Goal: Information Seeking & Learning: Check status

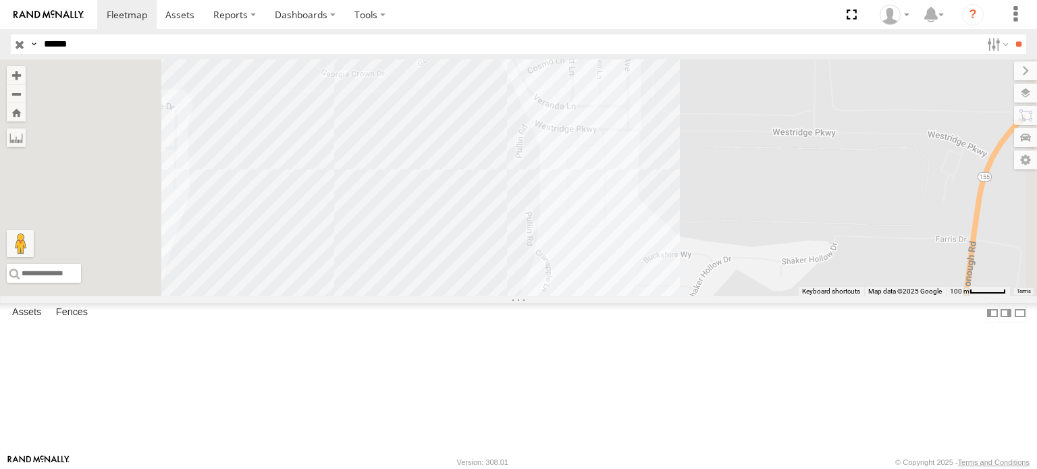
drag, startPoint x: 109, startPoint y: 42, endPoint x: 0, endPoint y: 26, distance: 109.9
click at [0, 32] on header "Search Query Asset ID Asset Label Registration Manufacturer Model VIN Job ID" at bounding box center [518, 44] width 1037 height 30
click at [1011, 34] on input "**" at bounding box center [1019, 44] width 16 height 20
click at [0, 0] on div "R-416559-Swing" at bounding box center [0, 0] width 0 height 0
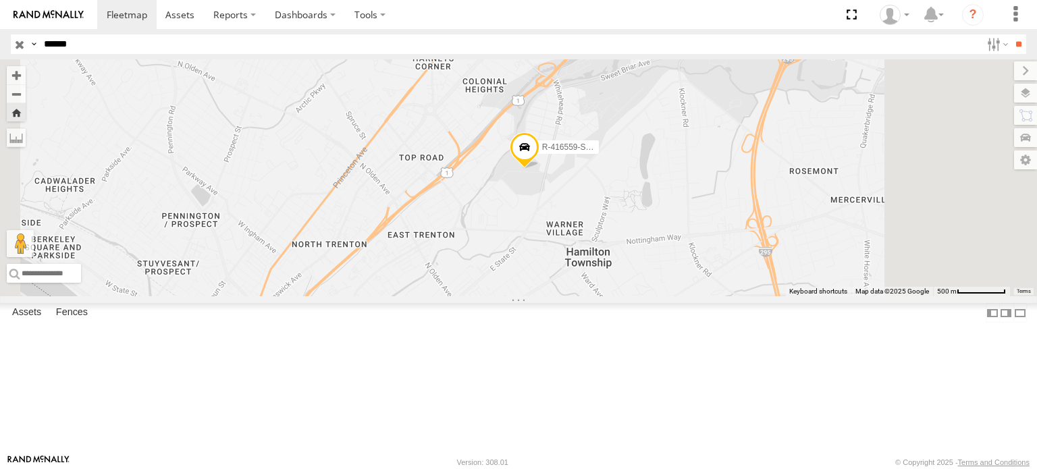
click at [540, 168] on span at bounding box center [525, 150] width 30 height 36
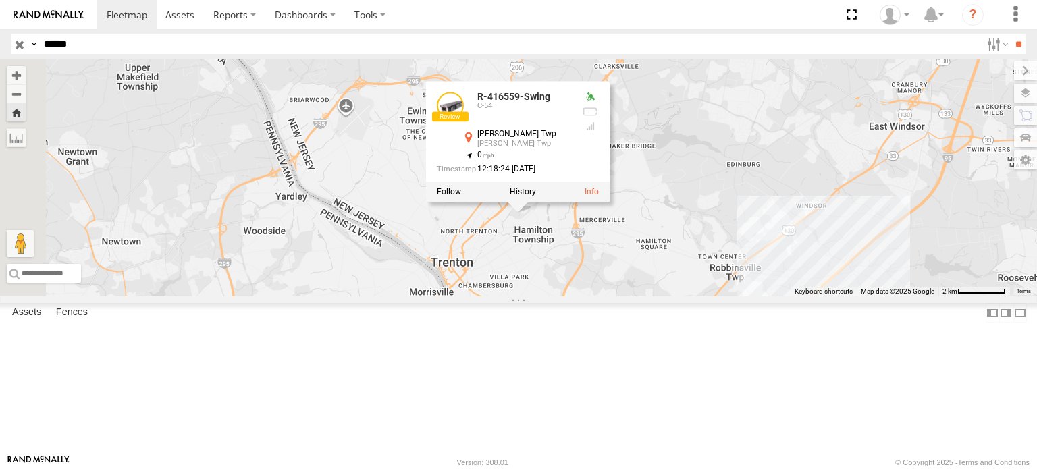
drag, startPoint x: 645, startPoint y: 223, endPoint x: 713, endPoint y: 348, distance: 142.9
click at [713, 296] on div "R-416559-Swing R-416559-Swing C-54 [PERSON_NAME] Twp [PERSON_NAME] Twp 40.23952…" at bounding box center [518, 177] width 1037 height 237
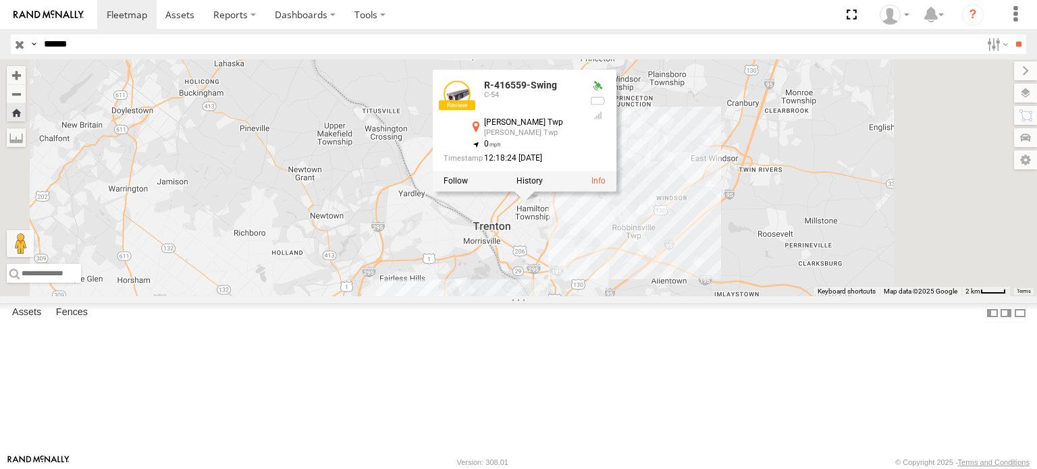
drag, startPoint x: 692, startPoint y: 340, endPoint x: 679, endPoint y: 305, distance: 36.5
click at [679, 296] on div "R-416559-Swing R-416559-Swing C-54 [PERSON_NAME] Twp [PERSON_NAME] Twp 40.23952…" at bounding box center [518, 177] width 1037 height 237
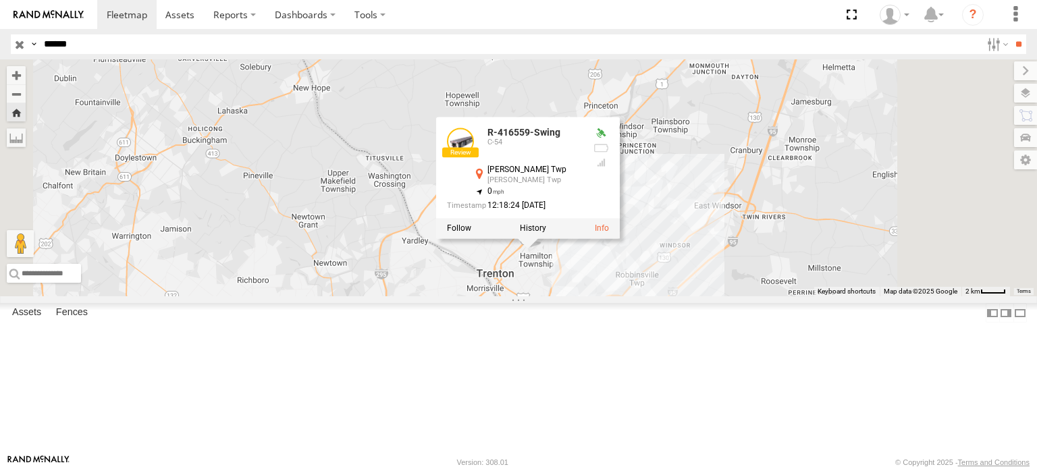
drag, startPoint x: 699, startPoint y: 323, endPoint x: 704, endPoint y: 372, distance: 49.5
click at [704, 296] on div "R-416559-Swing R-416559-Swing C-54 [PERSON_NAME] Twp [PERSON_NAME] Twp 40.23952…" at bounding box center [518, 177] width 1037 height 237
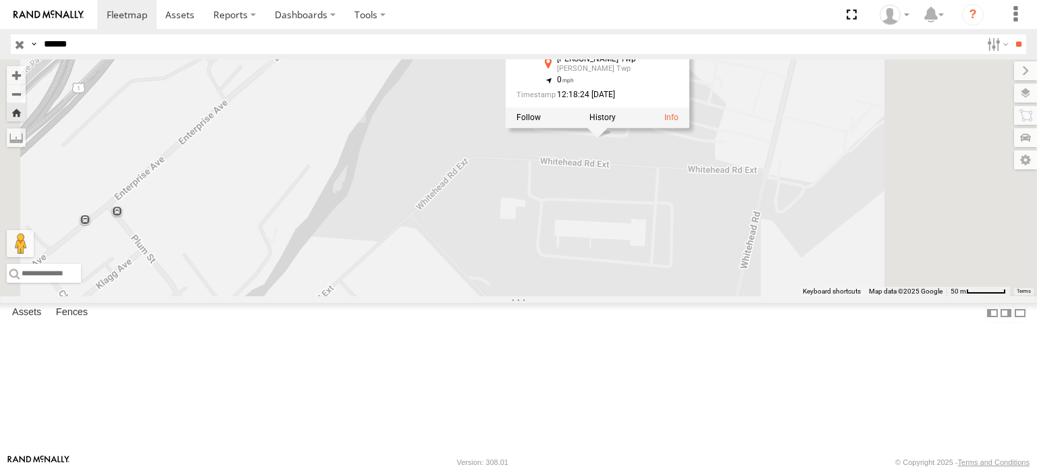
drag, startPoint x: 785, startPoint y: 225, endPoint x: 718, endPoint y: 391, distance: 179.1
click at [718, 296] on div "R-416559-Swing R-416559-Swing C-54 [PERSON_NAME] Twp [PERSON_NAME] Twp 40.23952…" at bounding box center [518, 177] width 1037 height 237
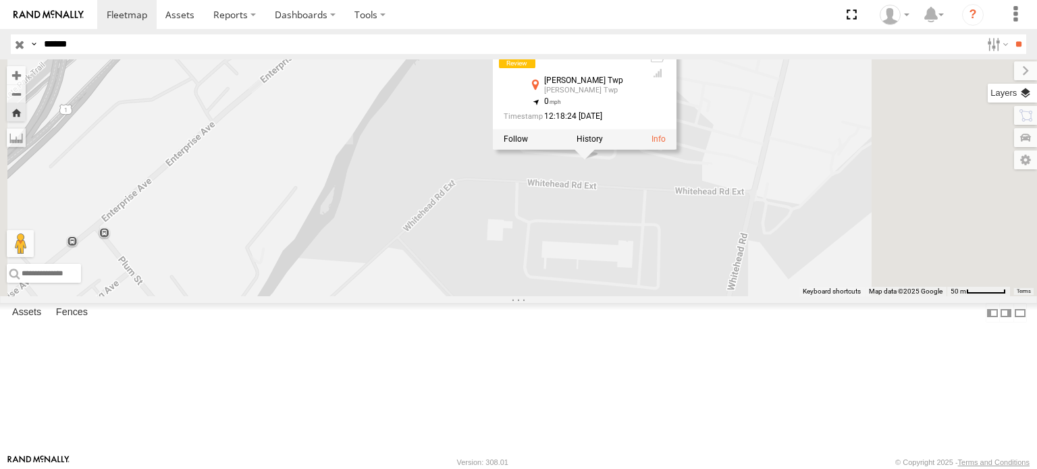
click at [1027, 90] on label at bounding box center [1012, 93] width 49 height 19
click at [0, 0] on span "Basemaps" at bounding box center [0, 0] width 0 height 0
click at [0, 0] on span "Satellite" at bounding box center [0, 0] width 0 height 0
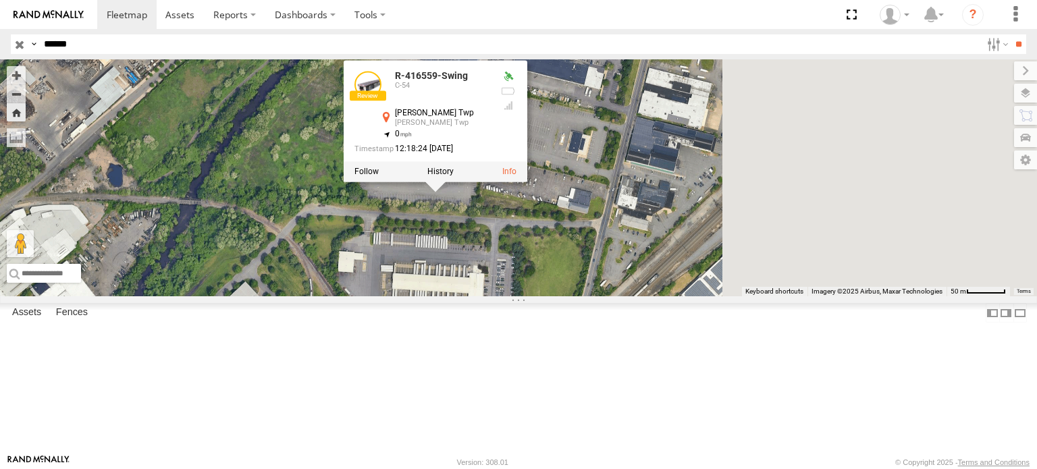
drag, startPoint x: 742, startPoint y: 307, endPoint x: 577, endPoint y: 344, distance: 168.8
click at [577, 296] on div "R-416559-Swing R-416559-Swing C-54 [PERSON_NAME] Twp [PERSON_NAME] Twp 40.23952…" at bounding box center [518, 177] width 1037 height 237
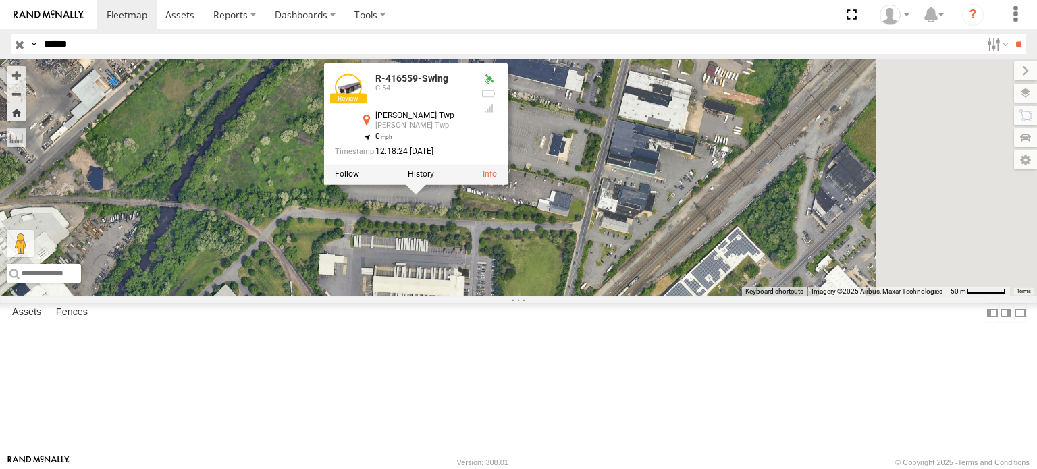
click at [743, 227] on div "R-416559-Swing R-416559-Swing C-54 [PERSON_NAME] Twp [PERSON_NAME] Twp 40.23952…" at bounding box center [518, 177] width 1037 height 237
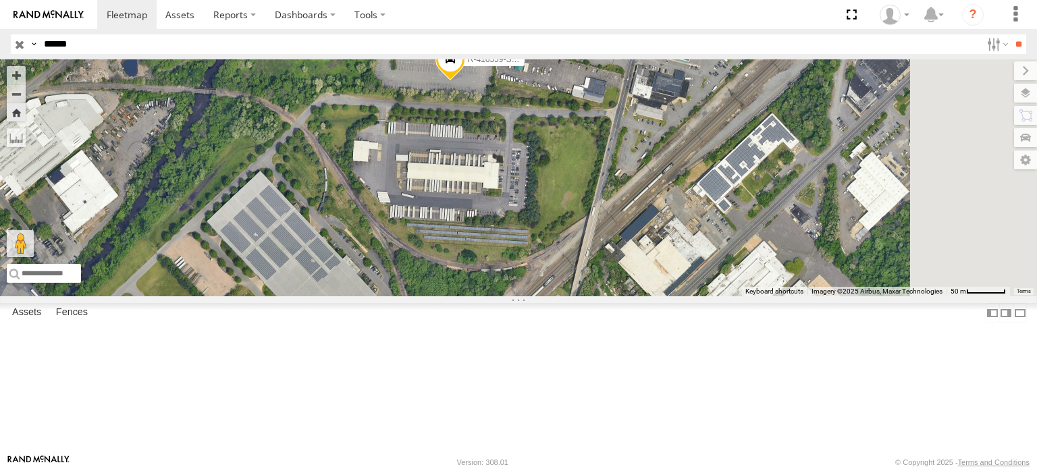
drag, startPoint x: 568, startPoint y: 327, endPoint x: 607, endPoint y: 205, distance: 128.4
click at [606, 205] on div "R-416559-Swing" at bounding box center [518, 177] width 1037 height 237
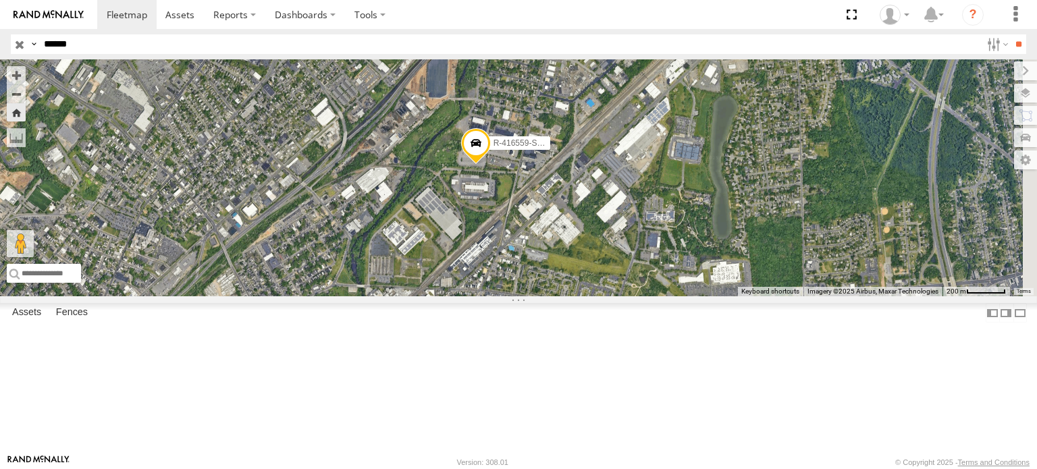
drag, startPoint x: 672, startPoint y: 276, endPoint x: 615, endPoint y: 276, distance: 56.7
click at [619, 276] on div "R-416559-Swing" at bounding box center [518, 177] width 1037 height 237
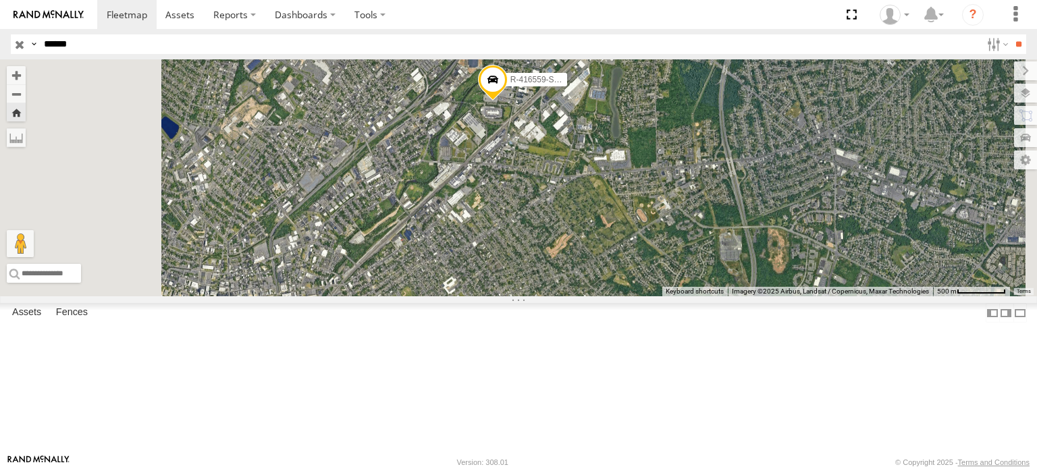
drag, startPoint x: 517, startPoint y: 286, endPoint x: 628, endPoint y: 191, distance: 146.1
click at [652, 182] on div "R-416559-Swing" at bounding box center [518, 177] width 1037 height 237
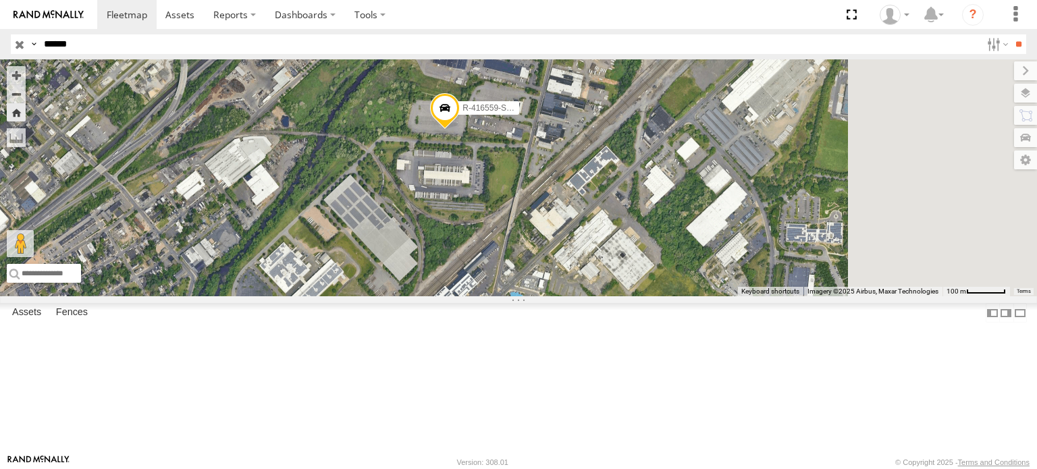
drag, startPoint x: 719, startPoint y: 180, endPoint x: 552, endPoint y: 259, distance: 184.6
click at [552, 259] on div "R-416559-Swing" at bounding box center [518, 177] width 1037 height 237
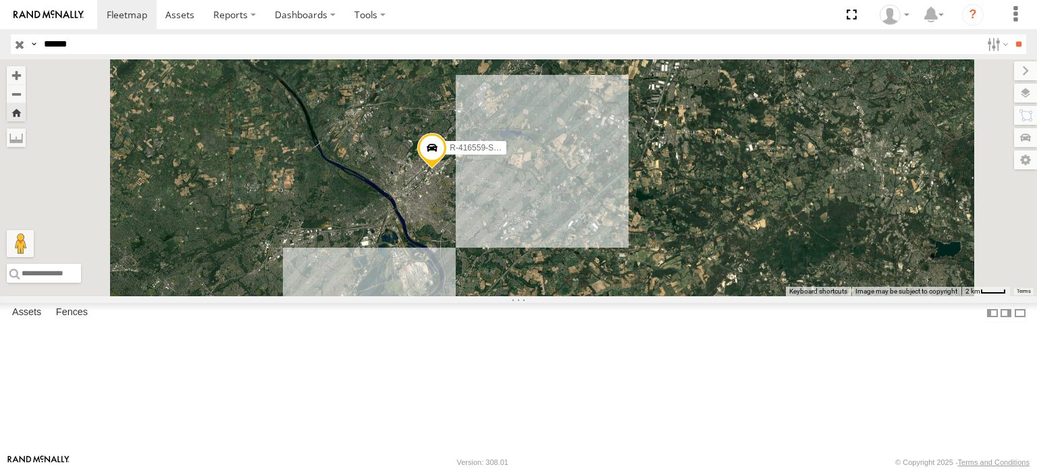
drag, startPoint x: 517, startPoint y: 278, endPoint x: 611, endPoint y: 261, distance: 94.6
click at [611, 261] on div "R-416559-Swing" at bounding box center [518, 177] width 1037 height 237
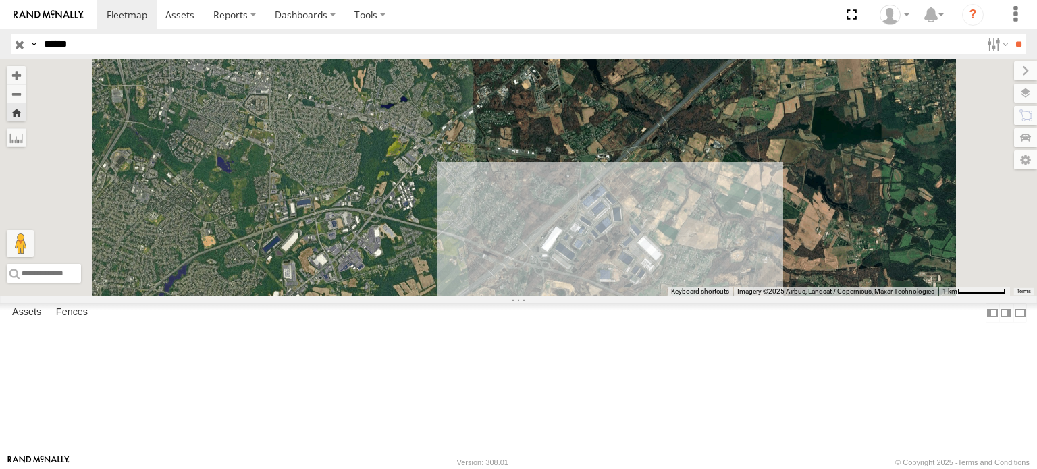
click at [767, 286] on div "R-416559-Swing" at bounding box center [518, 177] width 1037 height 237
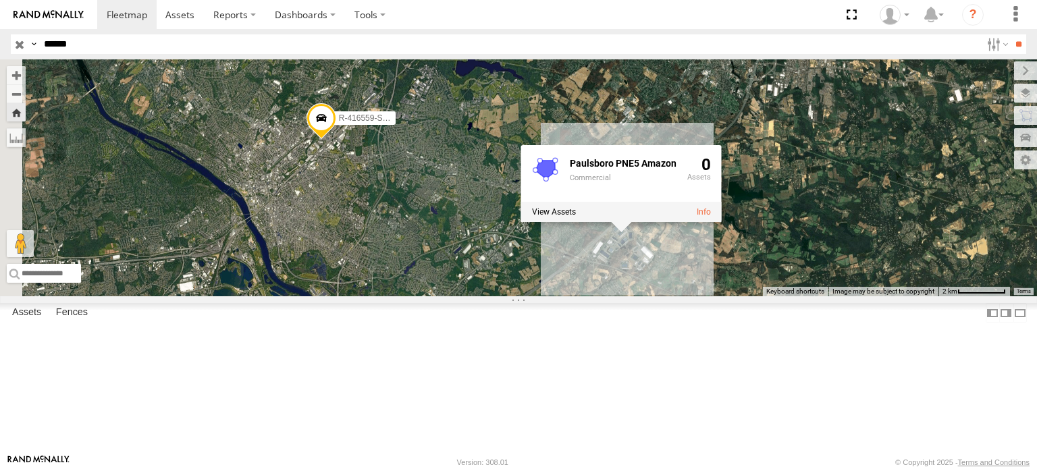
drag, startPoint x: 473, startPoint y: 271, endPoint x: 619, endPoint y: 296, distance: 148.1
click at [619, 296] on div "R-416559-Swing Paulsboro PNE5 Amazon Commercial 0" at bounding box center [518, 177] width 1037 height 237
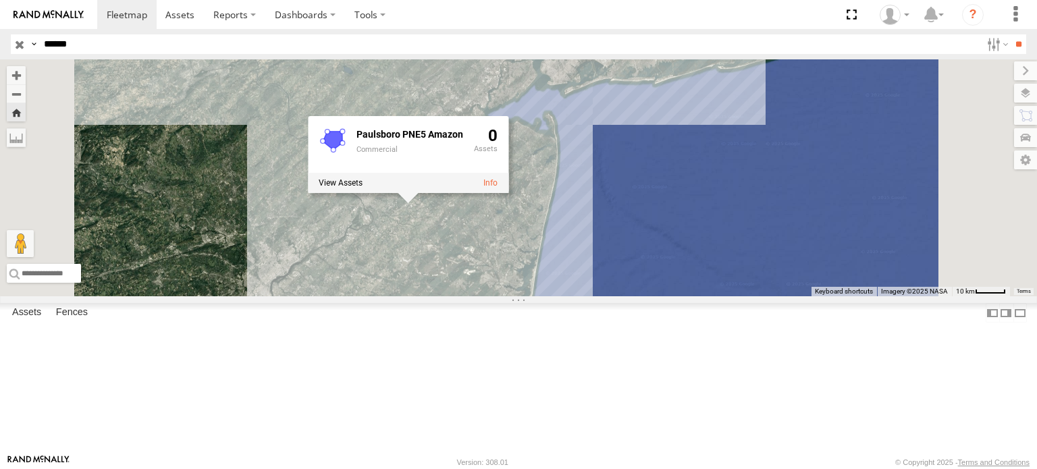
click at [505, 140] on div "R-416559-Swing Paulsboro PNE5 Amazon Commercial 0" at bounding box center [518, 177] width 1037 height 237
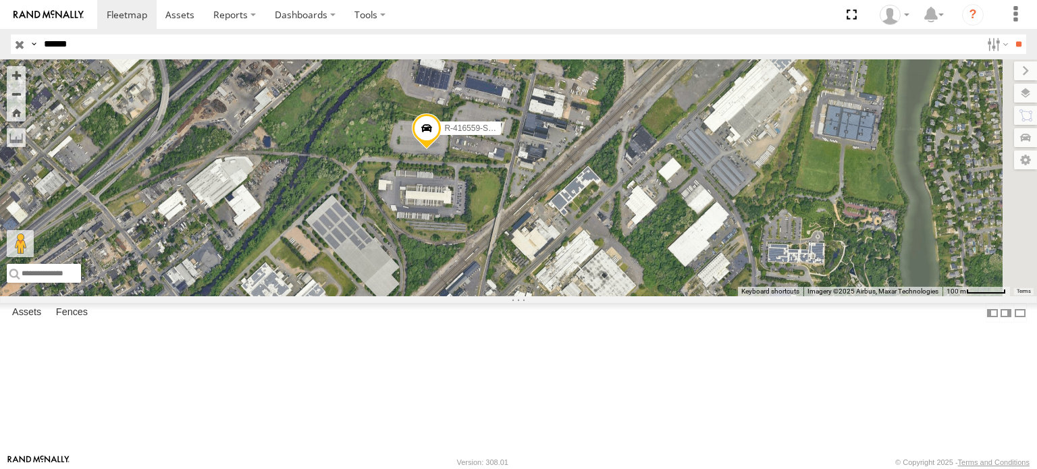
drag, startPoint x: 561, startPoint y: 278, endPoint x: 476, endPoint y: 273, distance: 85.2
click at [477, 274] on div "R-416559-Swing" at bounding box center [518, 177] width 1037 height 237
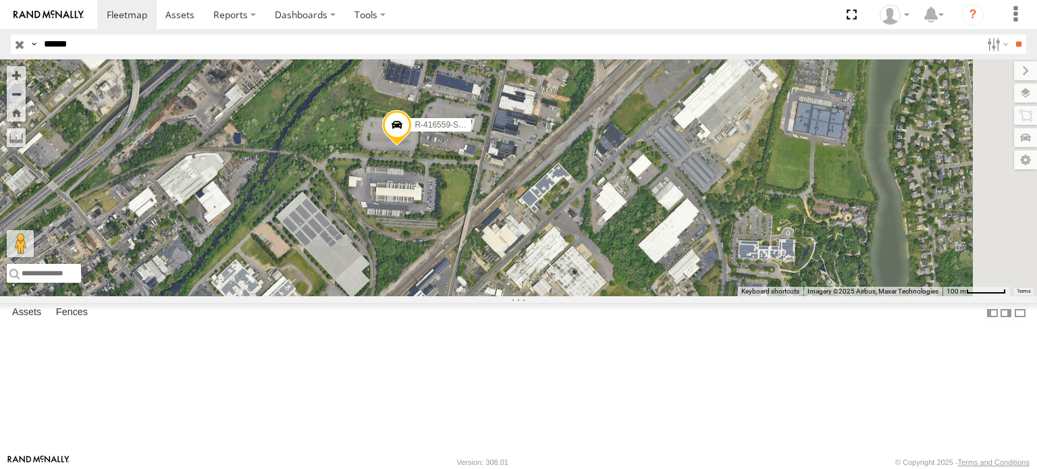
click at [412, 147] on span at bounding box center [397, 128] width 30 height 36
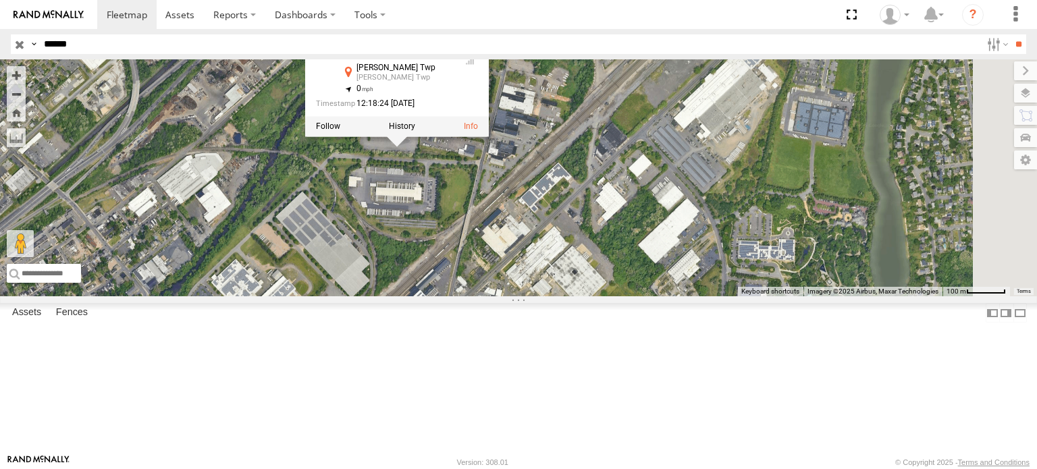
drag, startPoint x: 100, startPoint y: 48, endPoint x: 16, endPoint y: 53, distance: 84.6
click at [16, 53] on div "Search Query Asset ID Asset Label Registration Manufacturer Model VIN Job ID Dr…" at bounding box center [511, 44] width 1000 height 20
paste input "text"
drag, startPoint x: 55, startPoint y: 43, endPoint x: 0, endPoint y: 47, distance: 55.6
click at [0, 47] on header "Search Query Asset ID Asset Label Registration Manufacturer Model VIN Job ID" at bounding box center [518, 44] width 1037 height 30
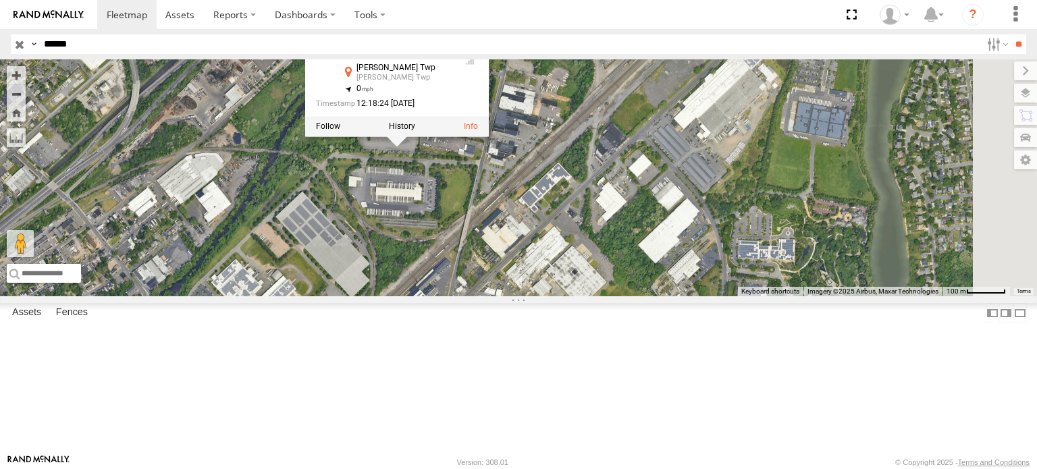
click at [1011, 34] on input "**" at bounding box center [1019, 44] width 16 height 20
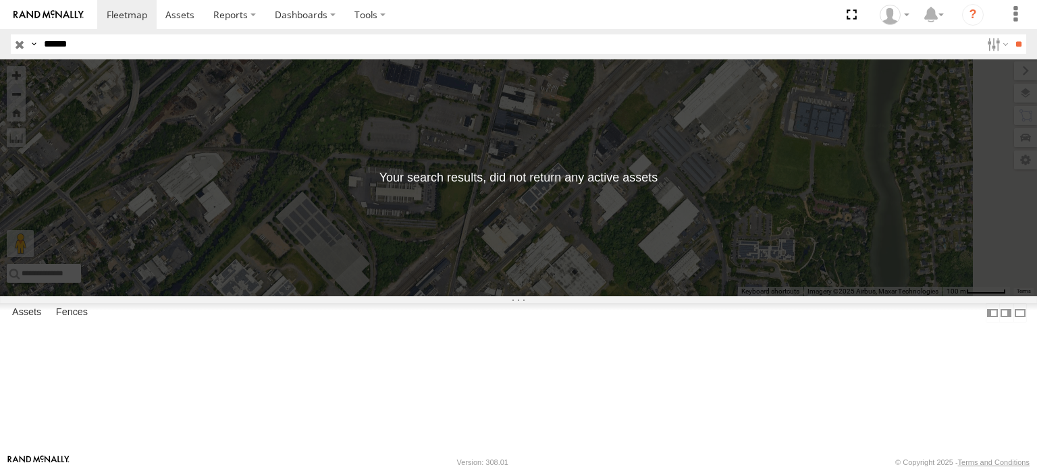
drag, startPoint x: 189, startPoint y: 40, endPoint x: 8, endPoint y: 45, distance: 181.1
click at [8, 45] on header "Search Query Asset ID Asset Label Registration Manufacturer Model VIN Job ID" at bounding box center [518, 44] width 1037 height 30
click at [1011, 34] on input "**" at bounding box center [1019, 44] width 16 height 20
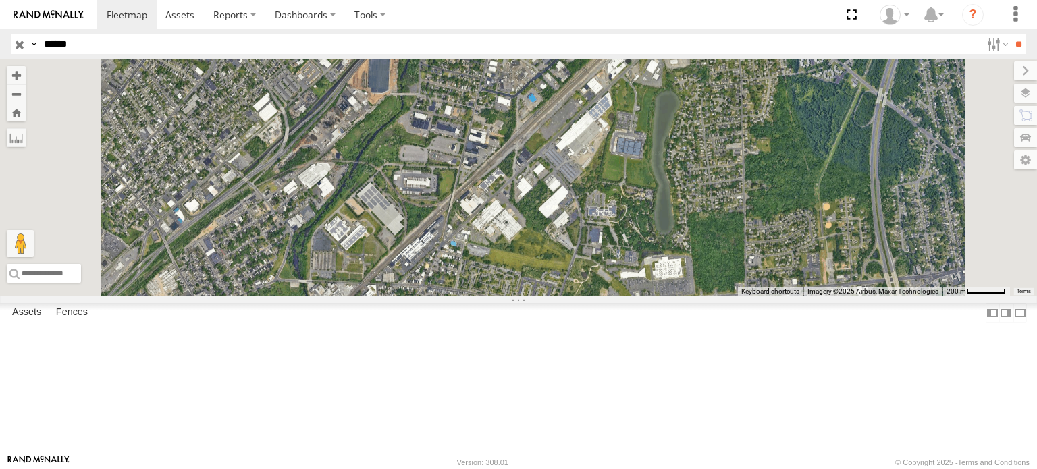
click at [0, 0] on span "Current Location" at bounding box center [0, 0] width 0 height 0
click at [0, 0] on div "R-373687-Swing" at bounding box center [0, 0] width 0 height 0
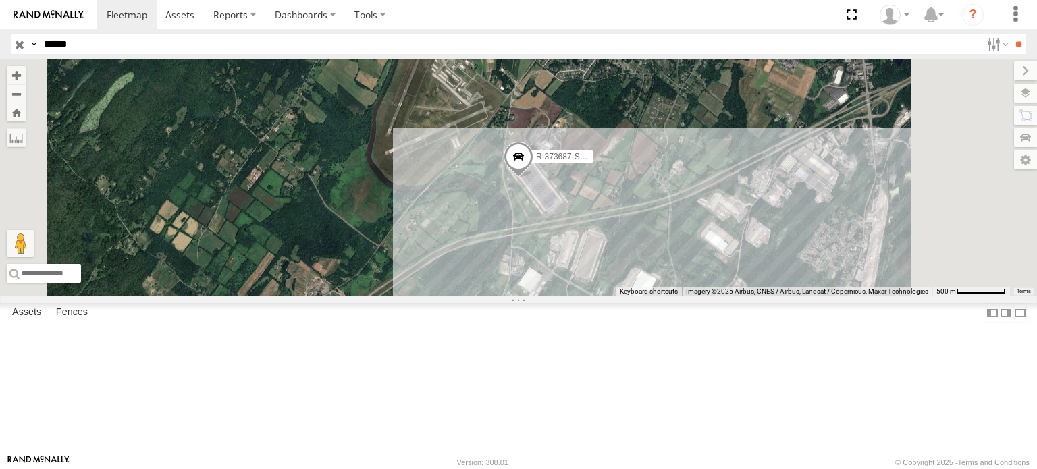
drag, startPoint x: 262, startPoint y: 42, endPoint x: 0, endPoint y: 36, distance: 262.1
click at [0, 36] on header "Search Query Asset ID Asset Label Registration Manufacturer Model VIN Job ID" at bounding box center [518, 44] width 1037 height 30
click at [1011, 34] on input "**" at bounding box center [1019, 44] width 16 height 20
click at [0, 0] on div "R-460591-Swing" at bounding box center [0, 0] width 0 height 0
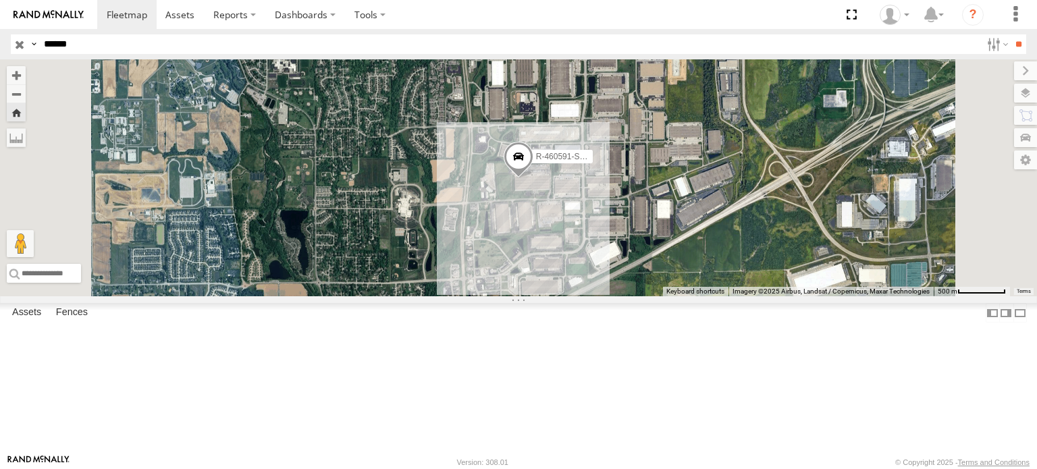
drag, startPoint x: 181, startPoint y: 38, endPoint x: 0, endPoint y: 37, distance: 181.0
click at [0, 37] on header "Search Query Asset ID Asset Label Registration Manufacturer Model VIN Job ID" at bounding box center [518, 44] width 1037 height 30
paste input "text"
click at [1011, 34] on input "**" at bounding box center [1019, 44] width 16 height 20
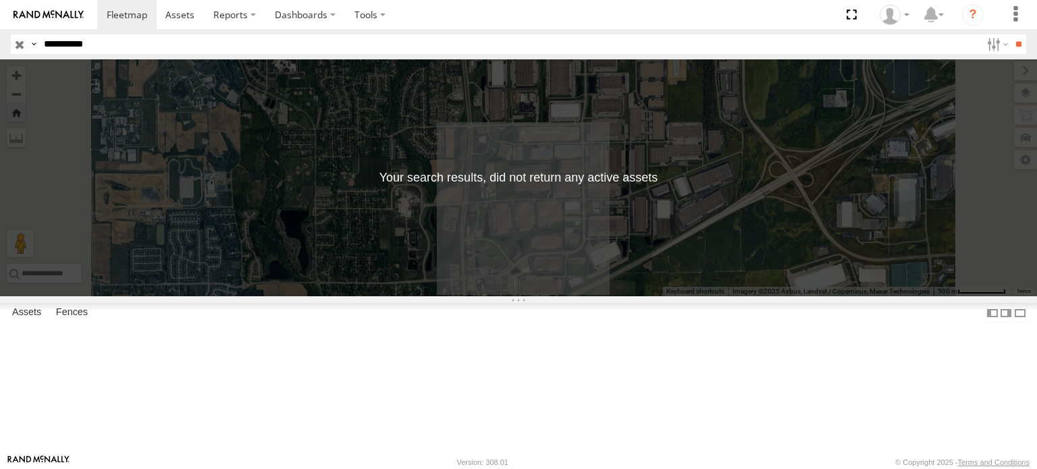
drag, startPoint x: 55, startPoint y: 43, endPoint x: 9, endPoint y: 32, distance: 47.7
click at [9, 43] on header "Search Query Asset ID Asset Label Registration Manufacturer Model VIN Job ID" at bounding box center [518, 44] width 1037 height 30
click at [1011, 34] on input "**" at bounding box center [1019, 44] width 16 height 20
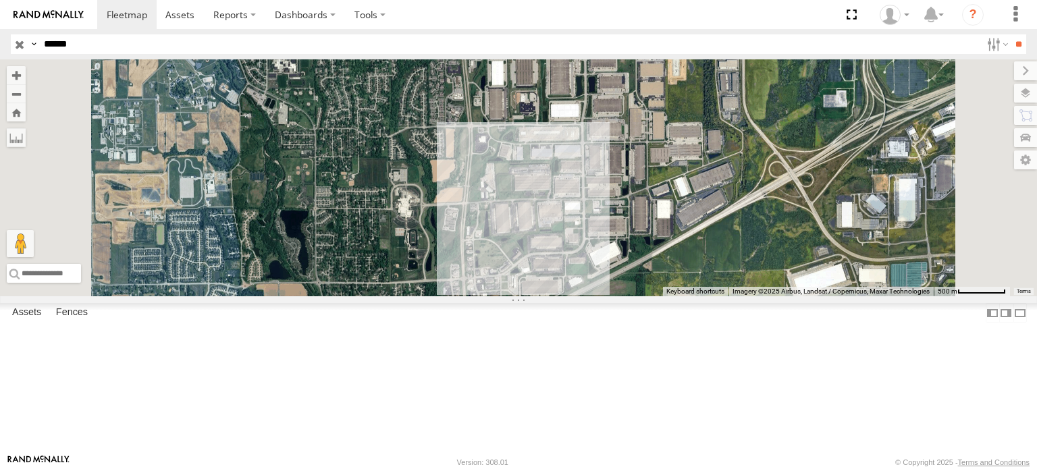
click at [0, 0] on div "R-402566-Swing" at bounding box center [0, 0] width 0 height 0
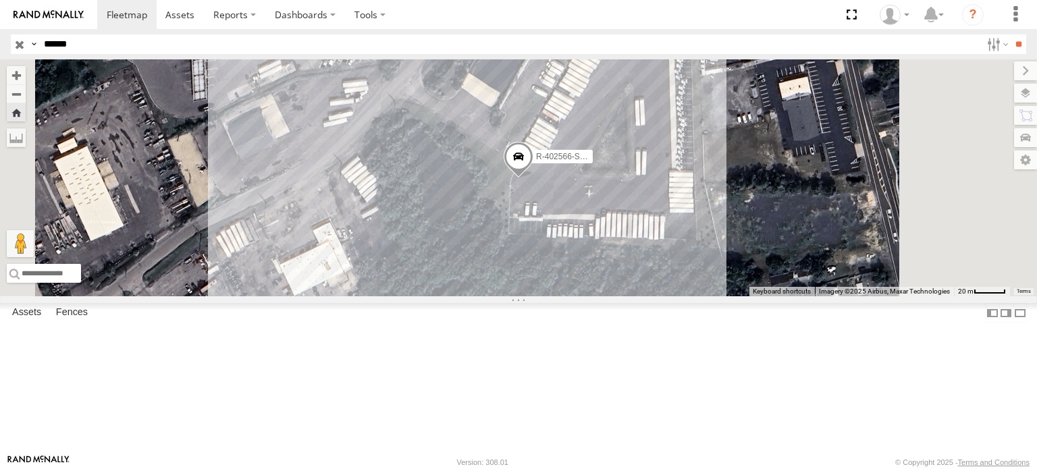
drag, startPoint x: 127, startPoint y: 51, endPoint x: 0, endPoint y: 53, distance: 127.0
click at [0, 53] on header "Search Query Asset ID Asset Label Registration Manufacturer Model VIN Job ID" at bounding box center [518, 44] width 1037 height 30
click at [1011, 34] on input "**" at bounding box center [1019, 44] width 16 height 20
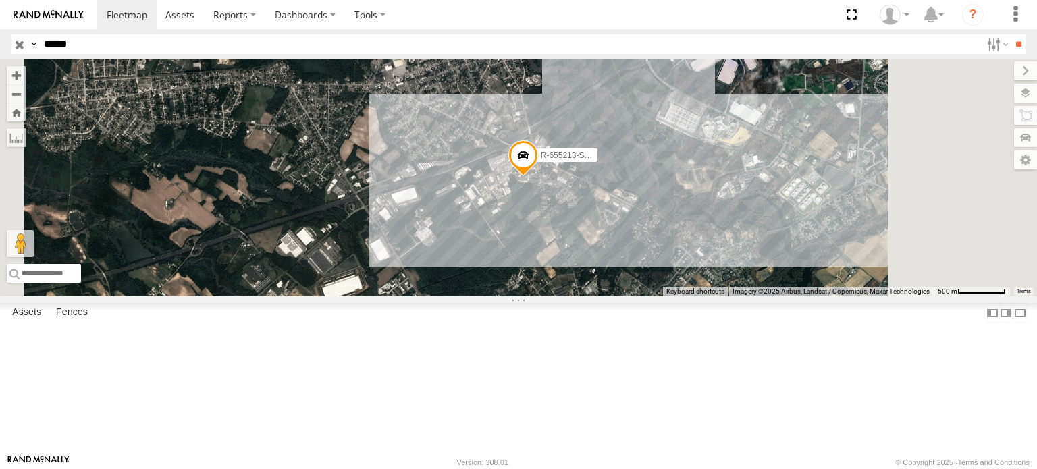
click at [0, 0] on div "R-655213-Swing" at bounding box center [0, 0] width 0 height 0
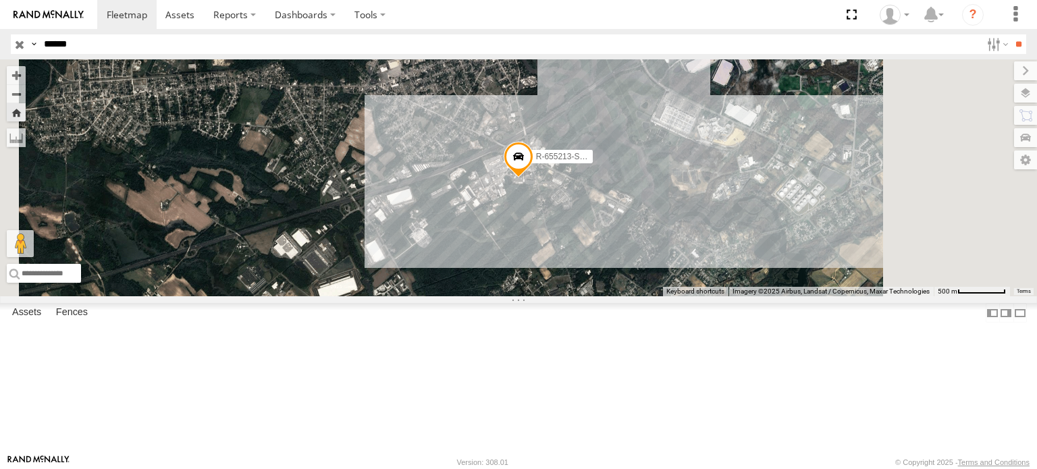
drag, startPoint x: 159, startPoint y: 43, endPoint x: 11, endPoint y: 53, distance: 148.9
click at [11, 53] on div "Search Query Asset ID Asset Label Registration Manufacturer Model VIN Job ID Dr…" at bounding box center [511, 44] width 1000 height 20
click at [1011, 34] on input "**" at bounding box center [1019, 44] width 16 height 20
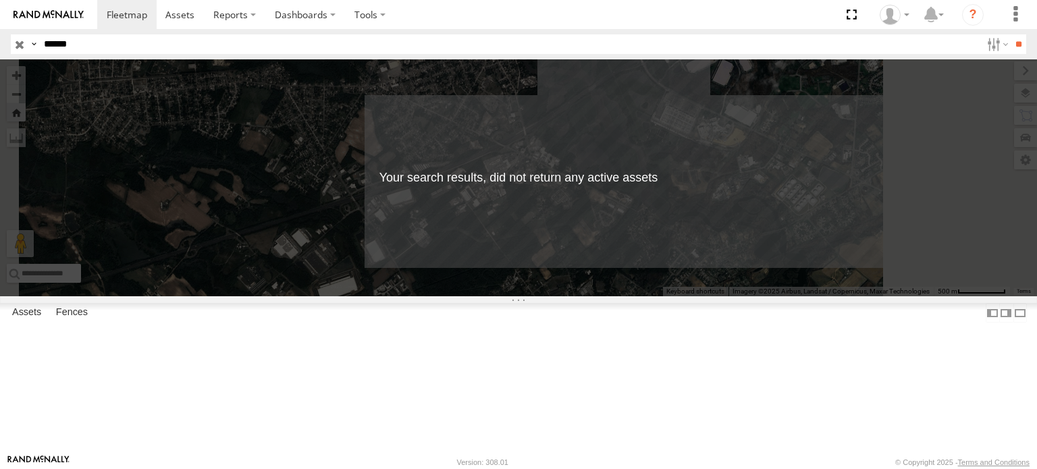
drag, startPoint x: 154, startPoint y: 42, endPoint x: 0, endPoint y: 55, distance: 154.6
click at [0, 56] on header "Search Query Asset ID Asset Label Registration Manufacturer Model VIN Job ID" at bounding box center [518, 44] width 1037 height 30
click at [1011, 34] on input "**" at bounding box center [1019, 44] width 16 height 20
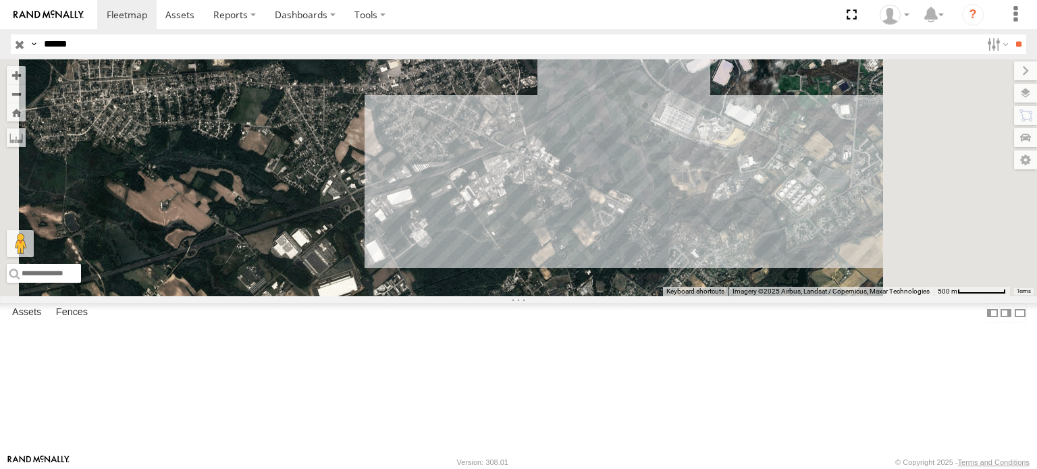
click at [0, 0] on div "R-492379-Swing" at bounding box center [0, 0] width 0 height 0
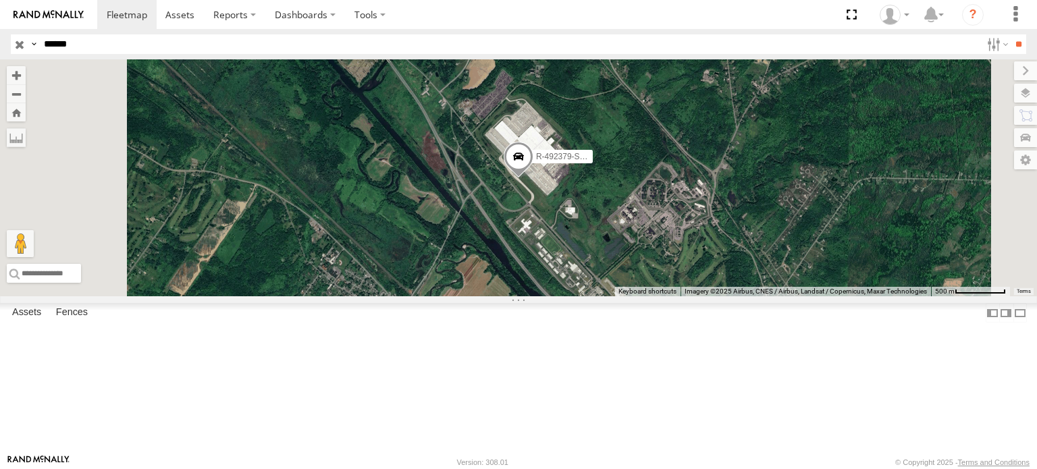
drag, startPoint x: 147, startPoint y: 44, endPoint x: 0, endPoint y: 28, distance: 147.4
click at [0, 28] on body at bounding box center [518, 234] width 1037 height 469
click at [1011, 34] on input "**" at bounding box center [1019, 44] width 16 height 20
click at [0, 0] on div "R-460589-Swing" at bounding box center [0, 0] width 0 height 0
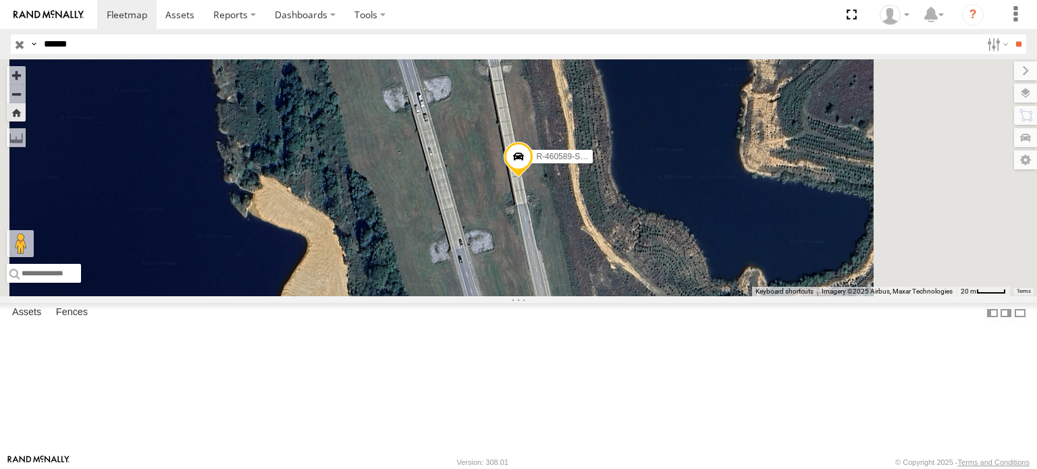
click at [534, 178] on span at bounding box center [519, 160] width 30 height 36
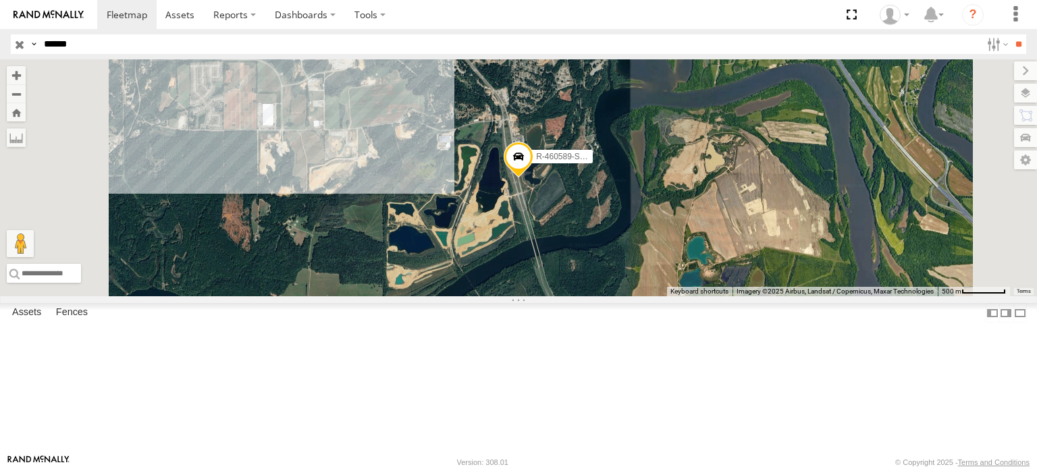
drag, startPoint x: 222, startPoint y: 45, endPoint x: 14, endPoint y: 36, distance: 207.5
click at [14, 36] on div "Search Query Asset ID Asset Label Registration Manufacturer Model VIN Job ID Dr…" at bounding box center [511, 44] width 1000 height 20
paste input "text"
click at [1011, 34] on input "**" at bounding box center [1019, 44] width 16 height 20
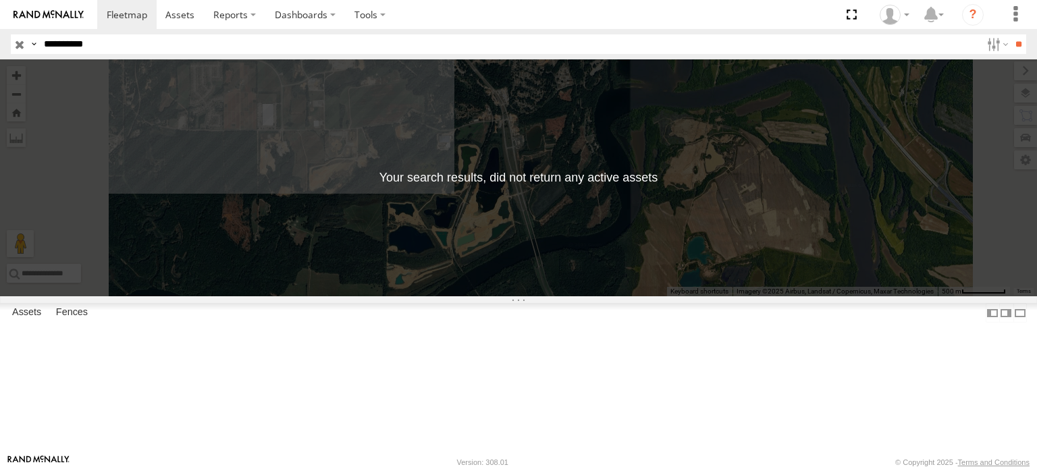
drag, startPoint x: 54, startPoint y: 43, endPoint x: 8, endPoint y: 37, distance: 46.3
click at [8, 37] on header "Search Query Asset ID Asset Label Registration Manufacturer Model VIN Job ID" at bounding box center [518, 44] width 1037 height 30
click at [1011, 34] on input "**" at bounding box center [1019, 44] width 16 height 20
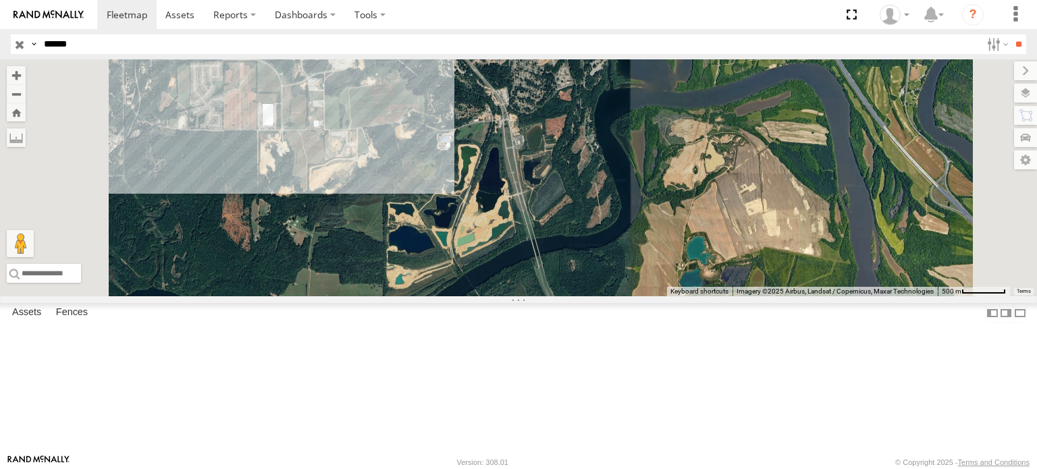
click at [0, 0] on div "R-402577-Swing" at bounding box center [0, 0] width 0 height 0
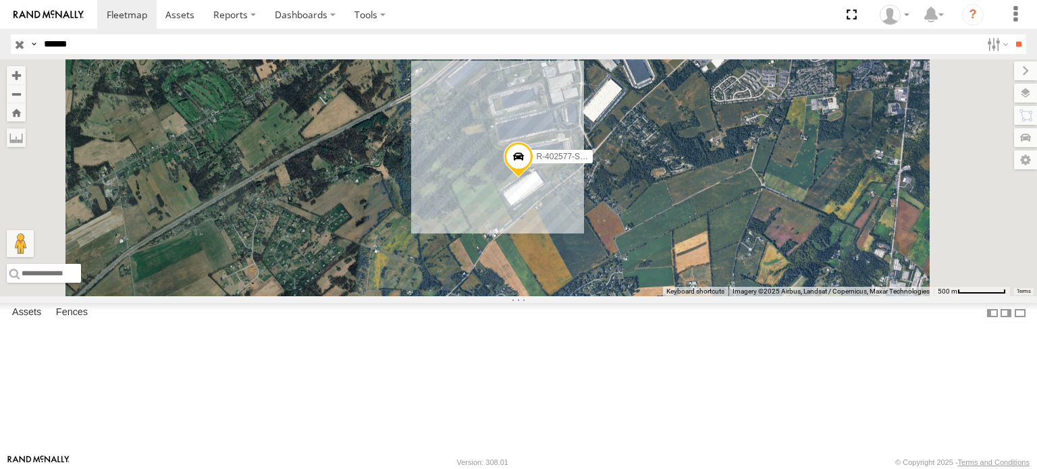
click at [534, 178] on span at bounding box center [519, 160] width 30 height 36
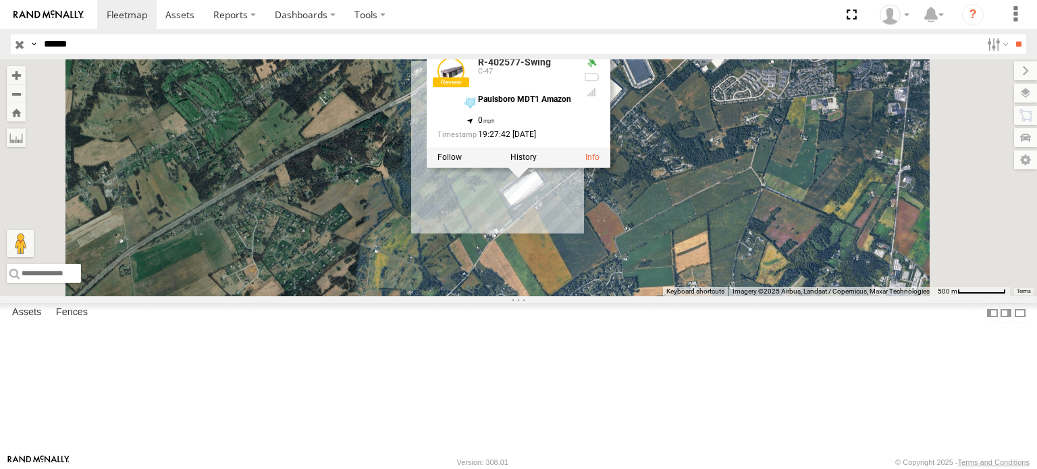
click at [611, 269] on div "R-402577-Swing R-402577-Swing C-47 Paulsboro MDT1 Amazon 40.16747 , -77.24218 0…" at bounding box center [518, 177] width 1037 height 237
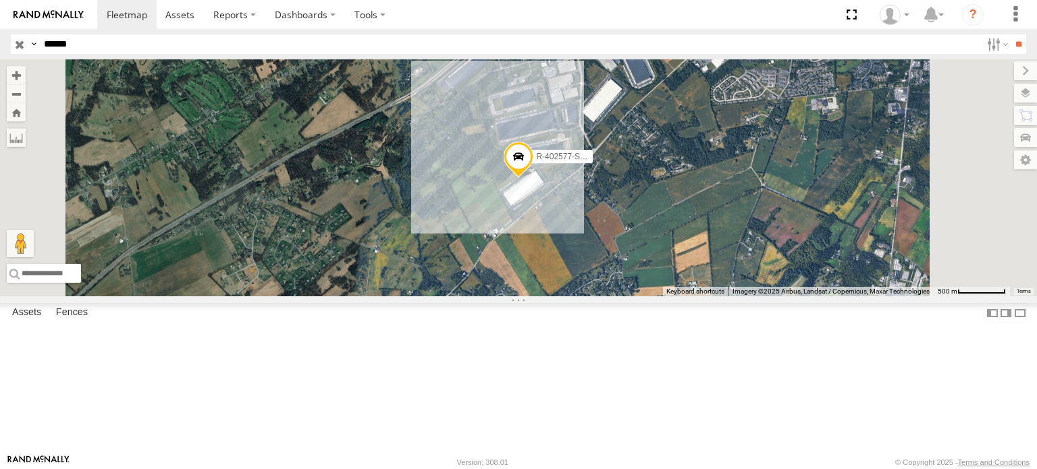
click at [534, 178] on span at bounding box center [519, 160] width 30 height 36
drag, startPoint x: 96, startPoint y: 43, endPoint x: 31, endPoint y: 38, distance: 65.1
click at [31, 37] on div "Search Query Asset ID Asset Label Registration Manufacturer Model VIN Job ID Dr…" at bounding box center [511, 44] width 1000 height 20
paste input "text"
drag, startPoint x: 53, startPoint y: 43, endPoint x: 5, endPoint y: 43, distance: 47.3
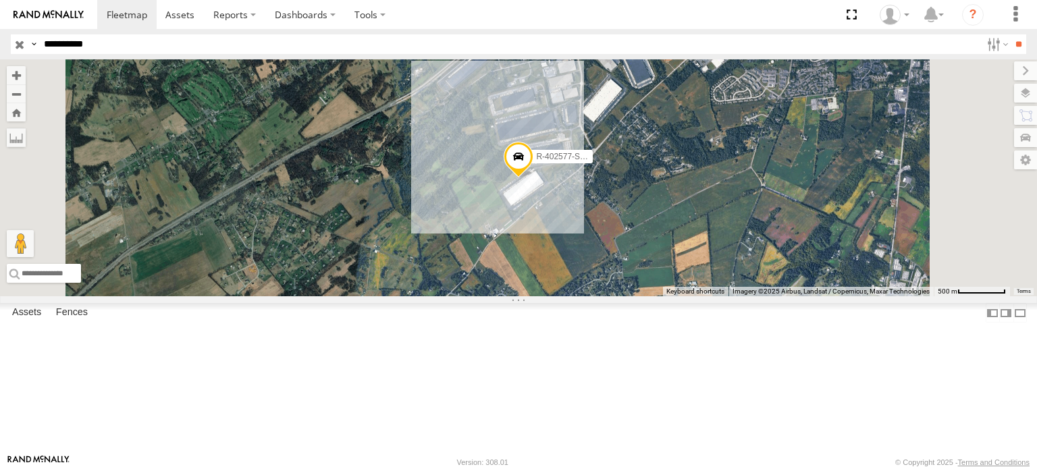
click at [5, 43] on header "Search Query Asset ID Asset Label Registration Manufacturer Model VIN Job ID" at bounding box center [518, 44] width 1037 height 30
type input "******"
click at [1011, 34] on input "**" at bounding box center [1019, 44] width 16 height 20
click at [0, 0] on div "R-402570-Swing" at bounding box center [0, 0] width 0 height 0
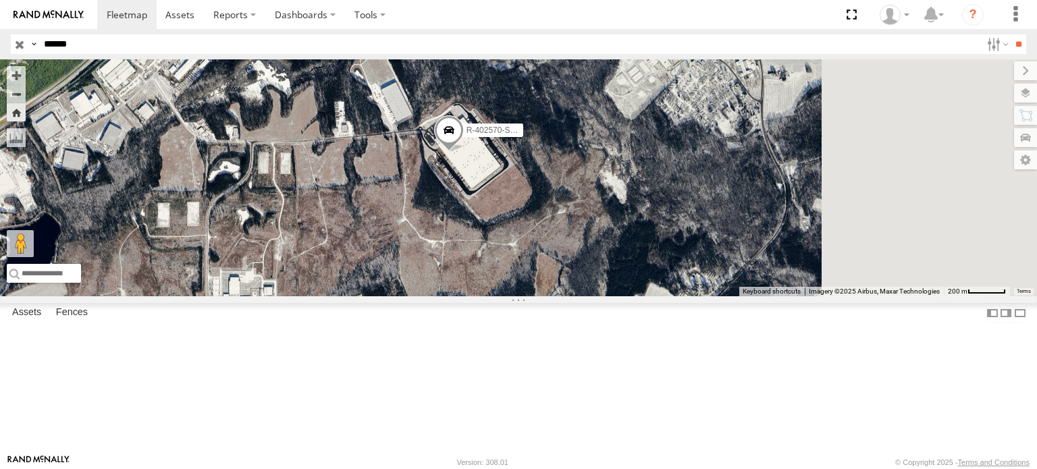
drag, startPoint x: 725, startPoint y: 283, endPoint x: 617, endPoint y: 243, distance: 115.8
click at [617, 243] on div "R-402570-Swing" at bounding box center [518, 177] width 1037 height 237
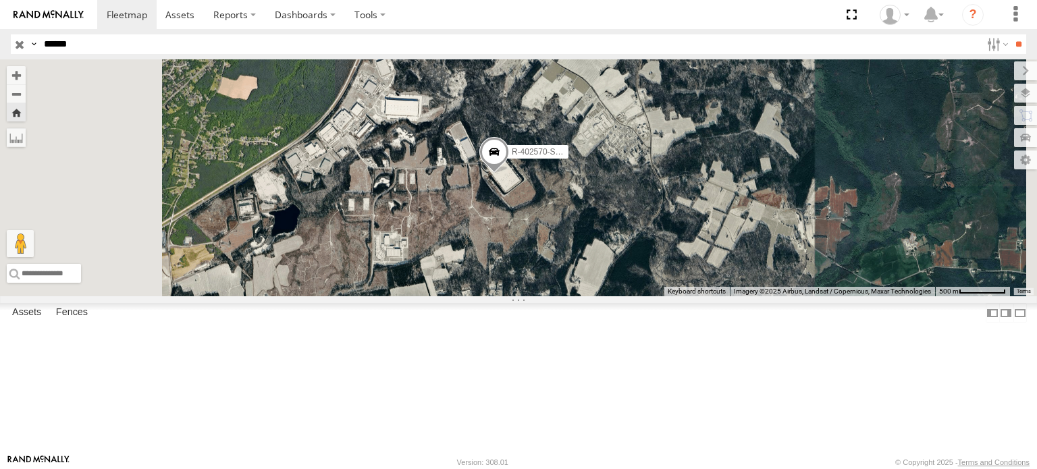
click at [0, 0] on span "Roadmap" at bounding box center [0, 0] width 0 height 0
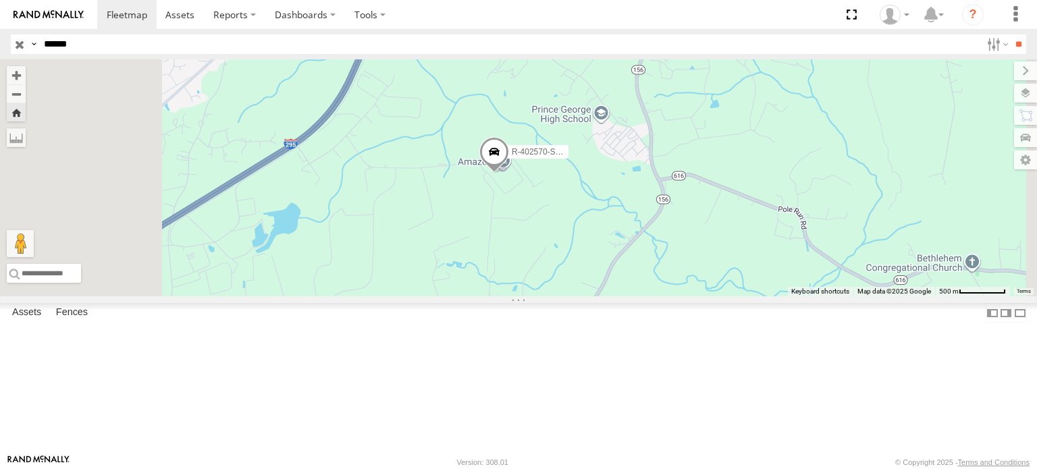
click at [0, 0] on span "Satellite + Roadmap" at bounding box center [0, 0] width 0 height 0
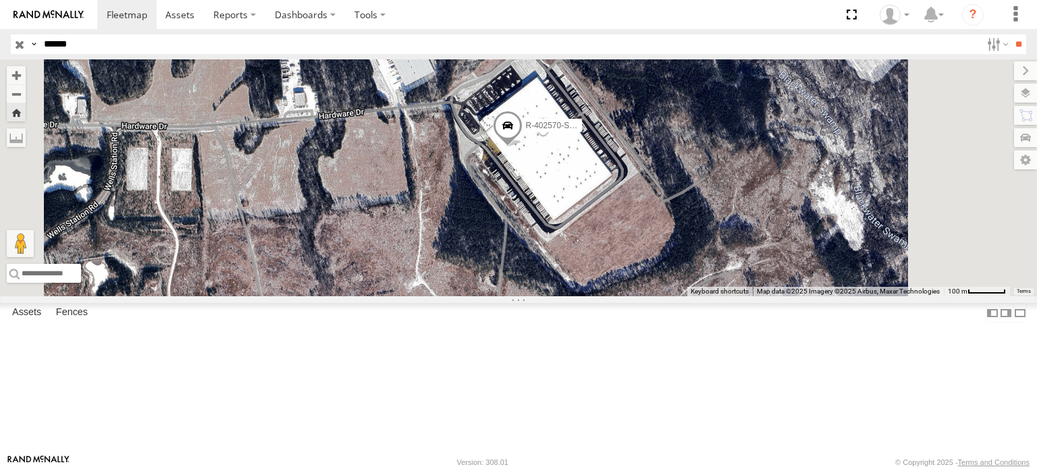
drag, startPoint x: 742, startPoint y: 262, endPoint x: 721, endPoint y: 232, distance: 36.3
click at [721, 232] on div "R-402570-Swing" at bounding box center [518, 177] width 1037 height 237
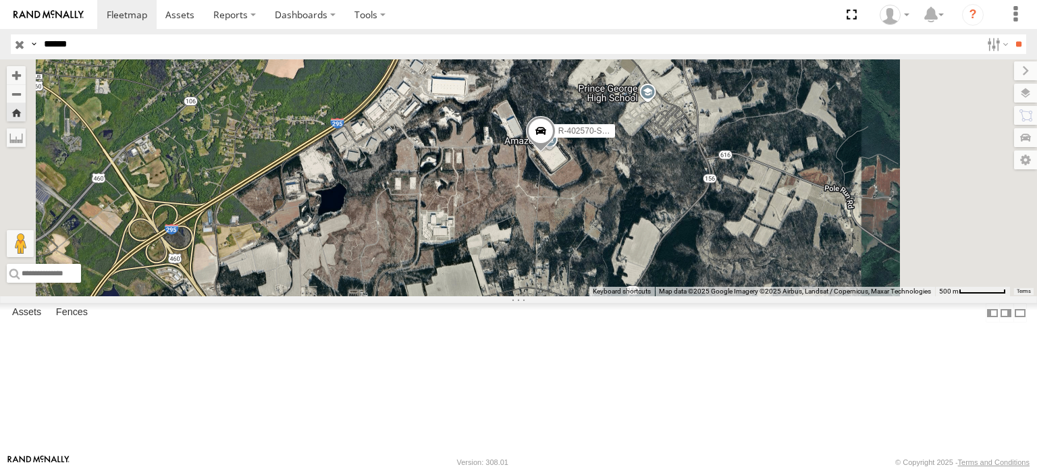
click at [556, 152] on span at bounding box center [541, 133] width 30 height 36
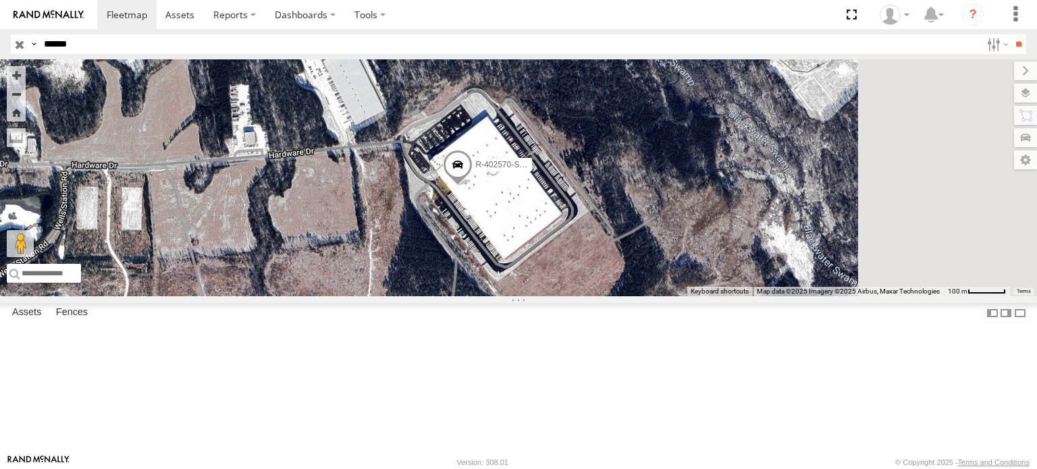
drag, startPoint x: 682, startPoint y: 250, endPoint x: 553, endPoint y: 260, distance: 129.4
click at [553, 260] on div "R-402570-Swing" at bounding box center [518, 177] width 1037 height 237
